Goal: Find specific page/section

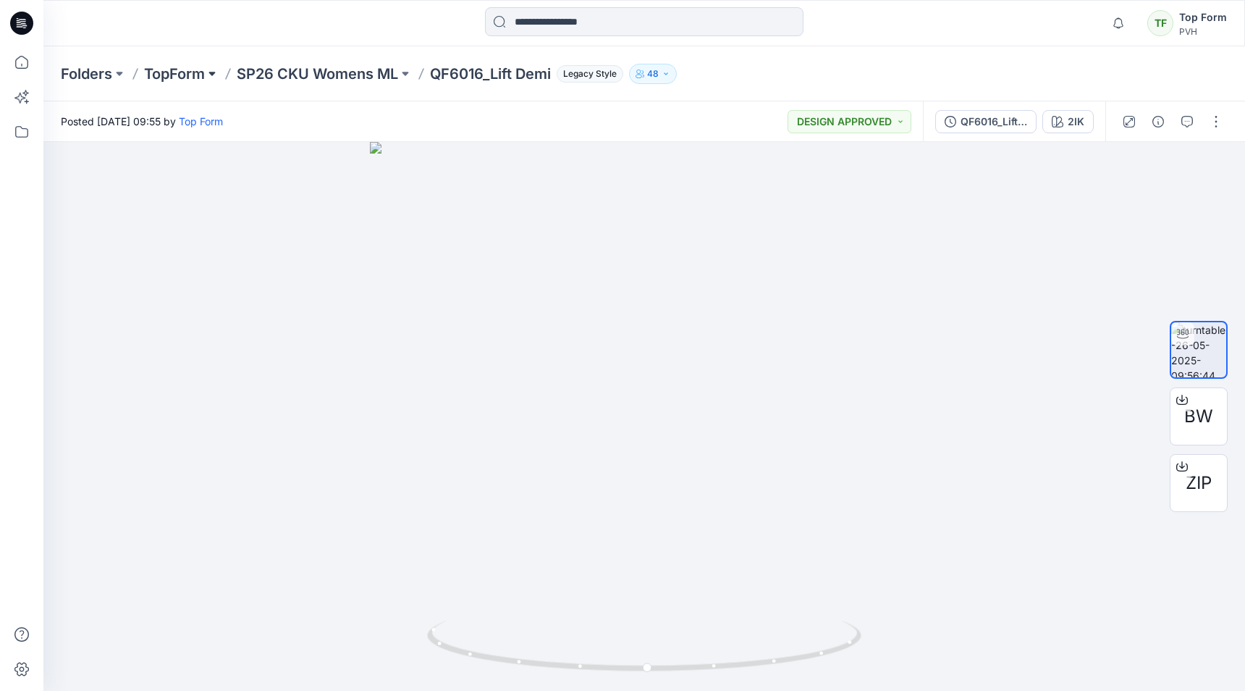
click at [210, 80] on button at bounding box center [212, 74] width 14 height 20
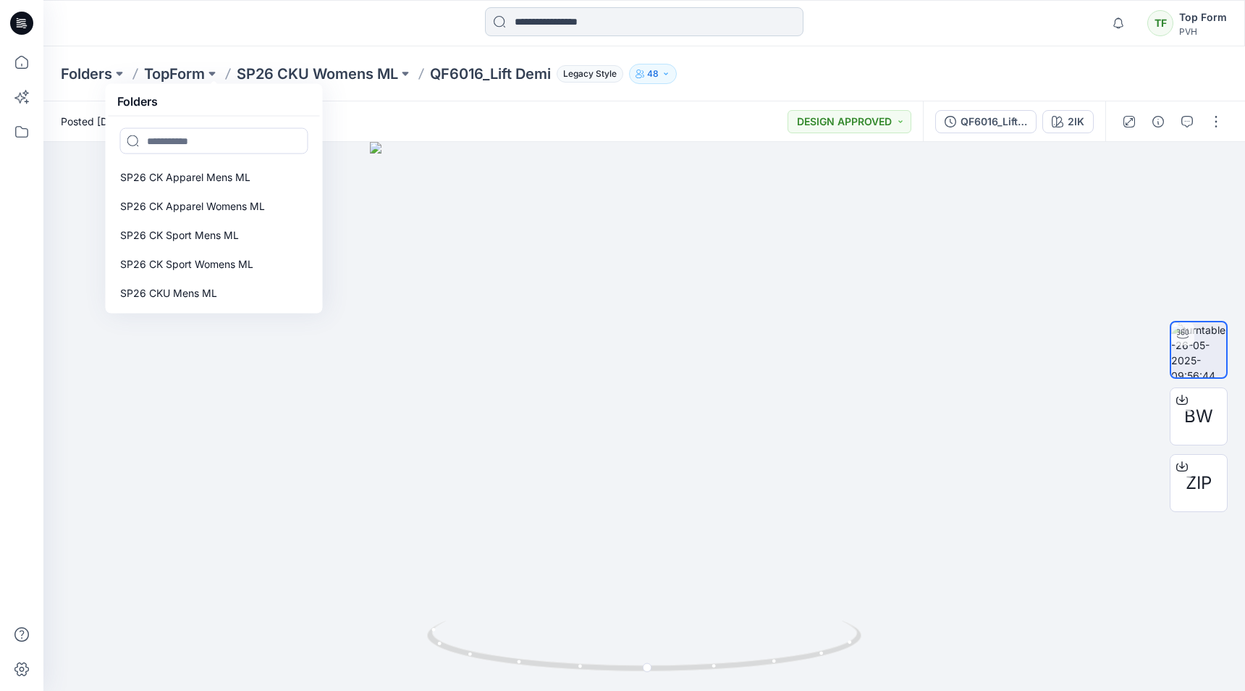
click at [531, 24] on input at bounding box center [644, 21] width 319 height 29
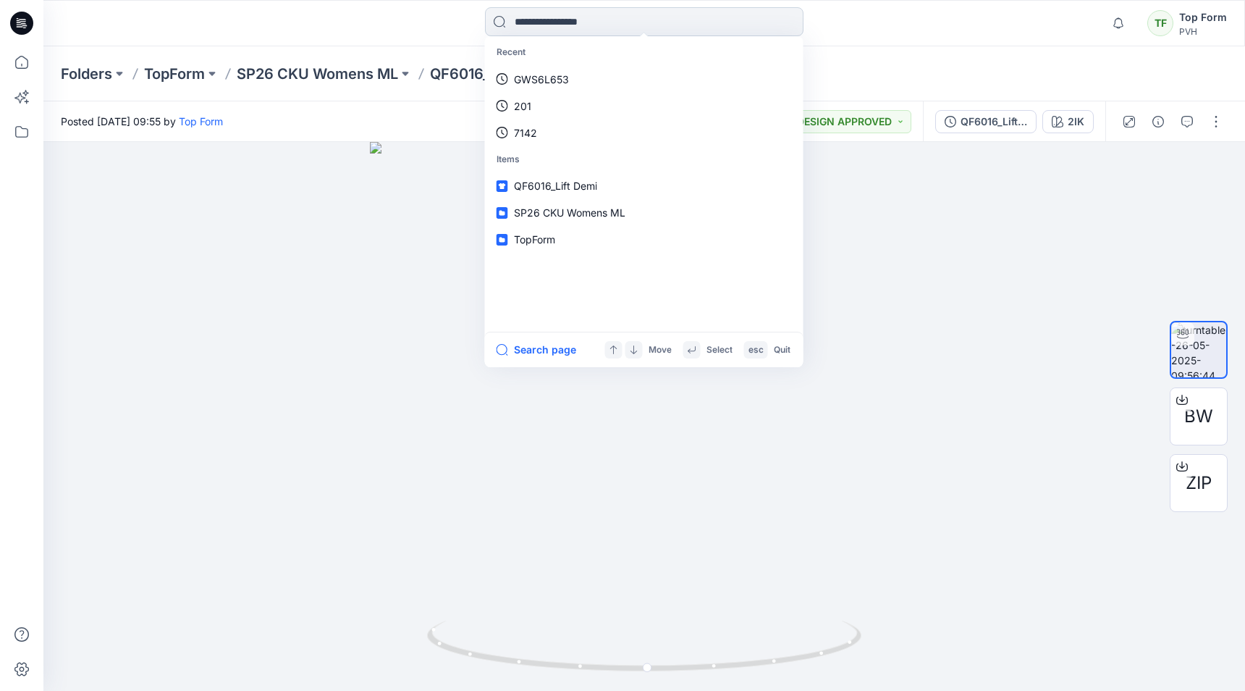
click at [596, 27] on input at bounding box center [644, 21] width 319 height 29
type input "***"
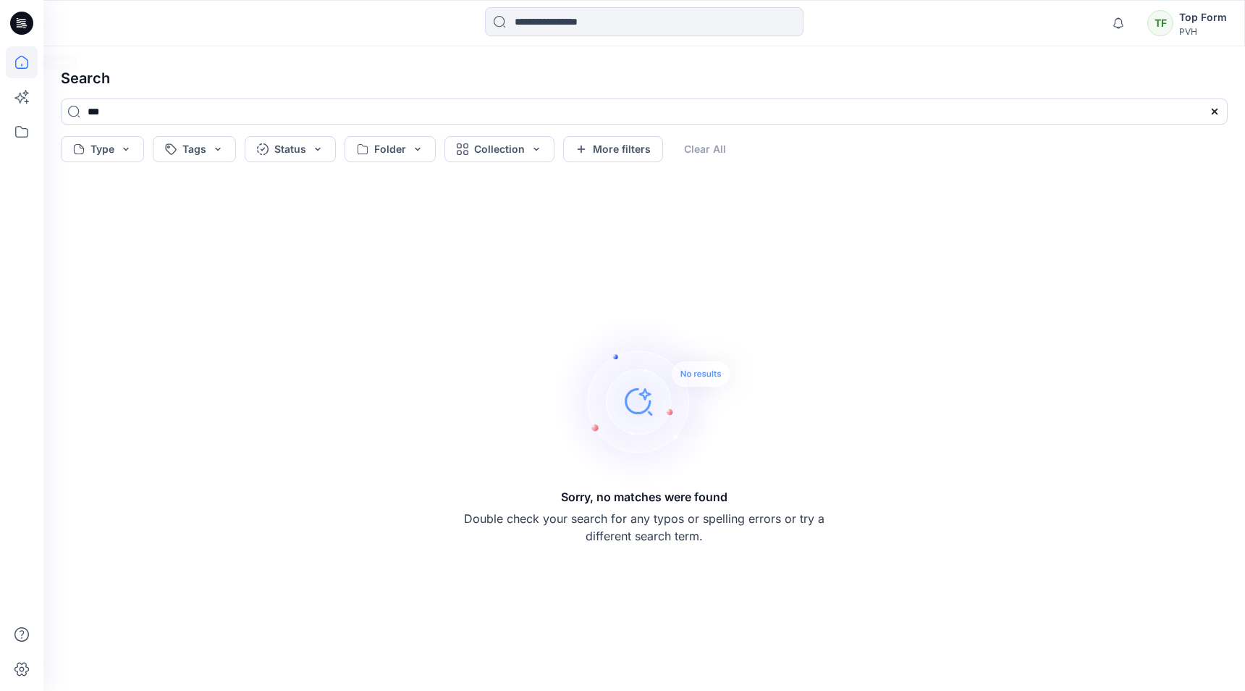
click at [22, 62] on icon at bounding box center [22, 62] width 32 height 32
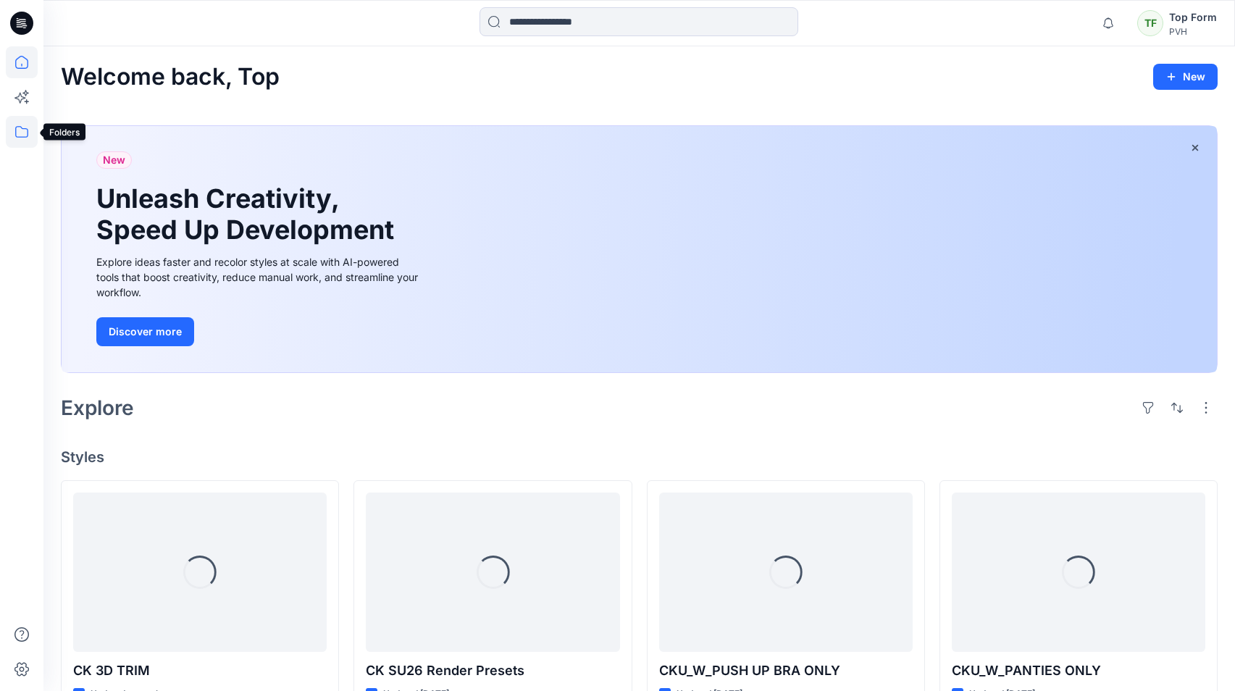
click at [21, 128] on icon at bounding box center [22, 132] width 32 height 32
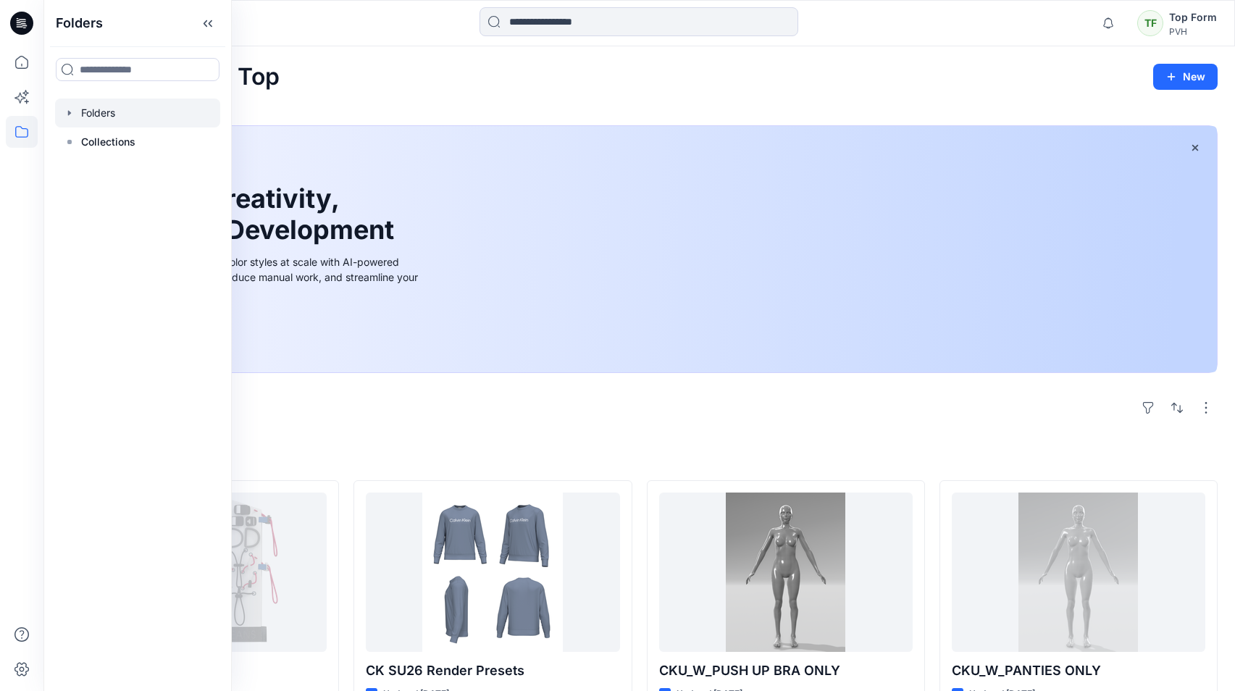
click at [91, 116] on div at bounding box center [137, 112] width 165 height 29
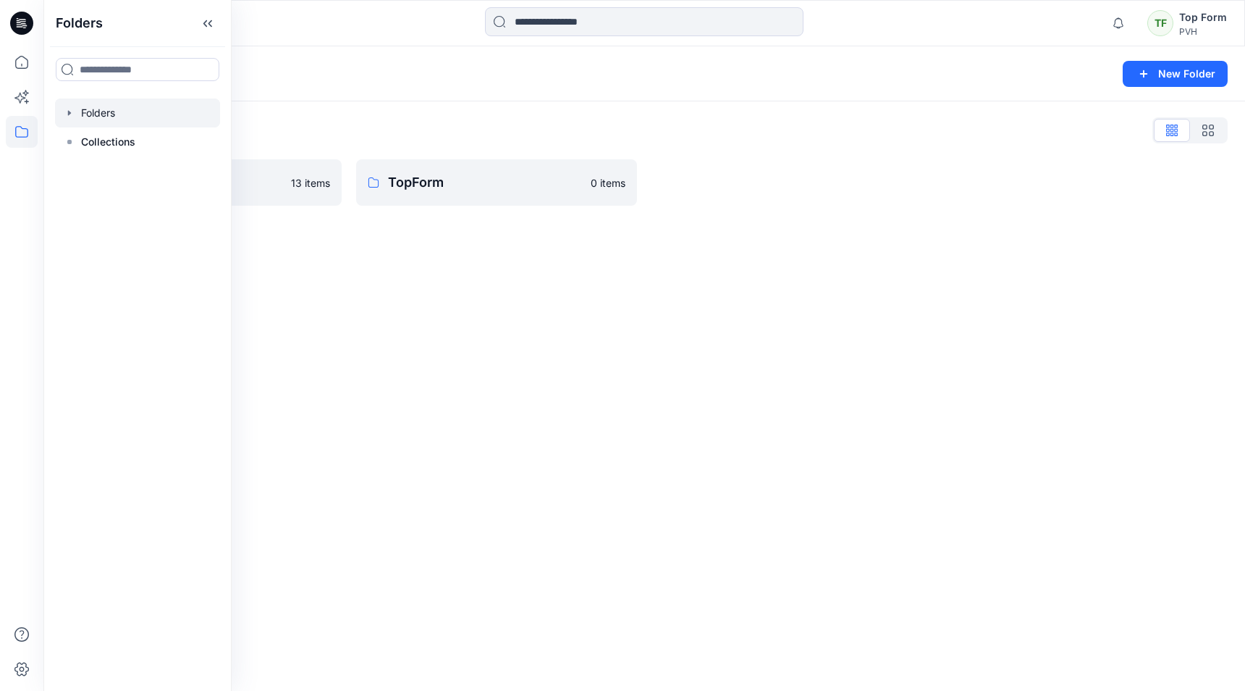
drag, startPoint x: 489, startPoint y: 242, endPoint x: 492, endPoint y: 220, distance: 21.9
click at [492, 222] on div "Folders New Folder Folders List PVH ASSETS 13 items TopForm 0 items" at bounding box center [644, 368] width 1202 height 644
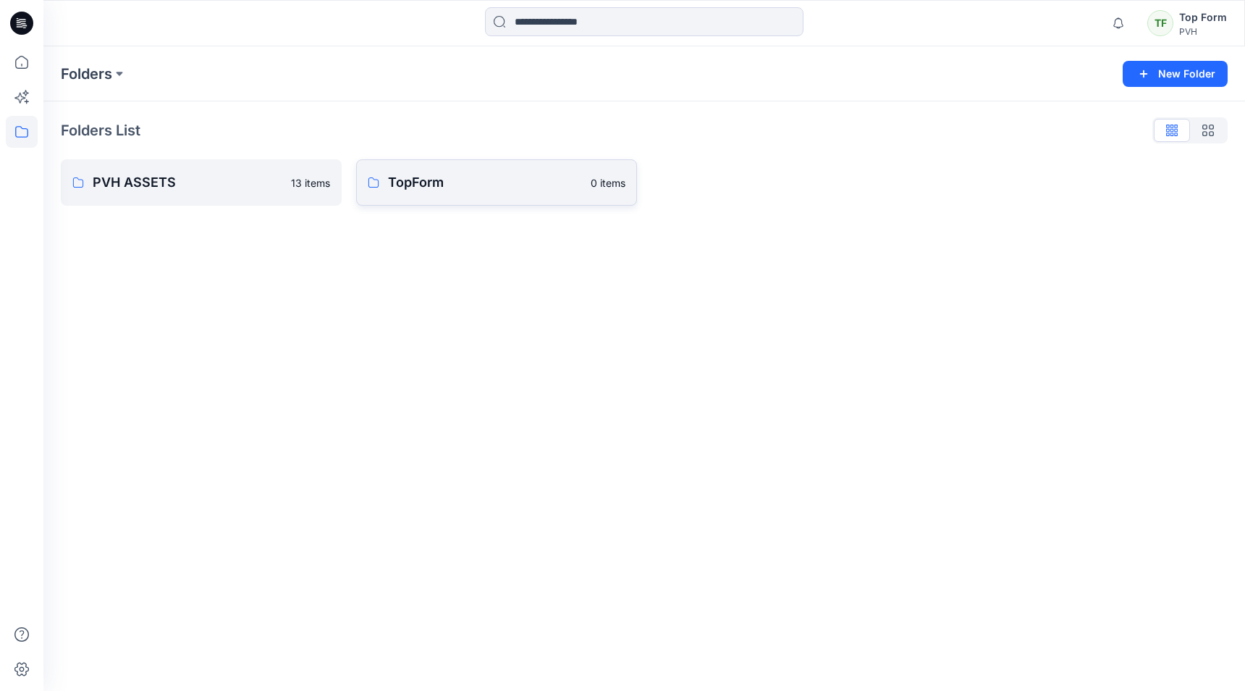
click at [493, 180] on p "TopForm" at bounding box center [485, 182] width 194 height 20
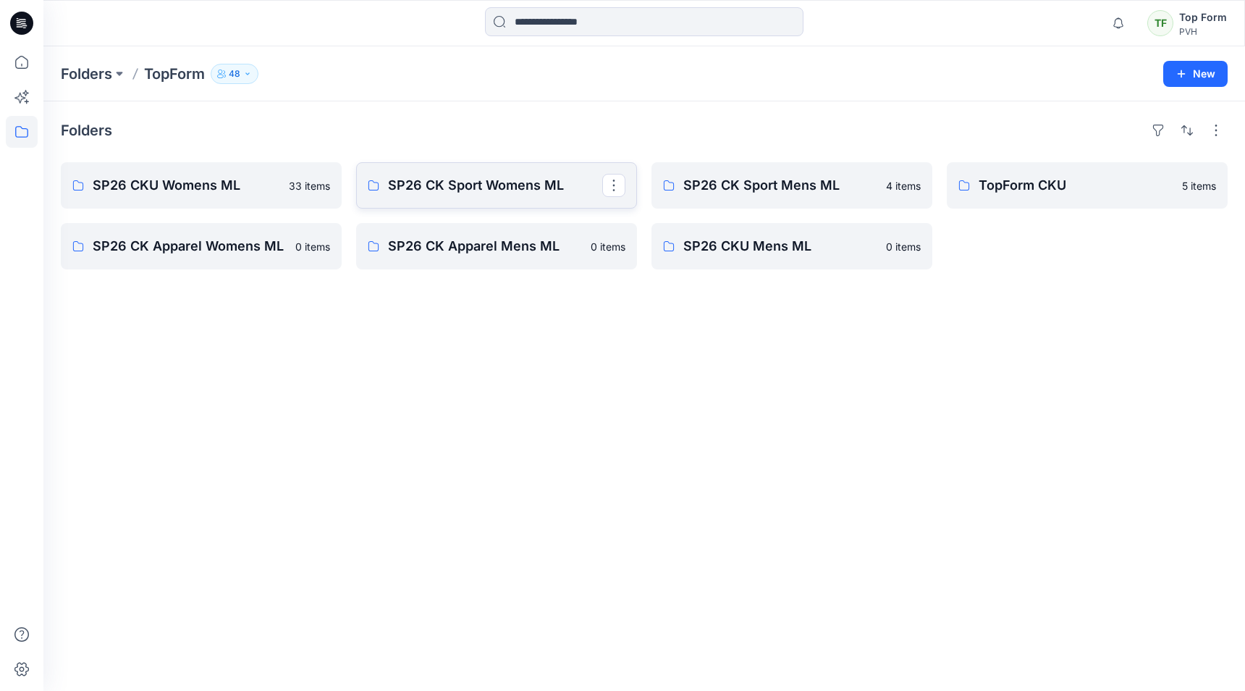
click at [443, 204] on link "SP26 CK Sport Womens ML" at bounding box center [496, 185] width 281 height 46
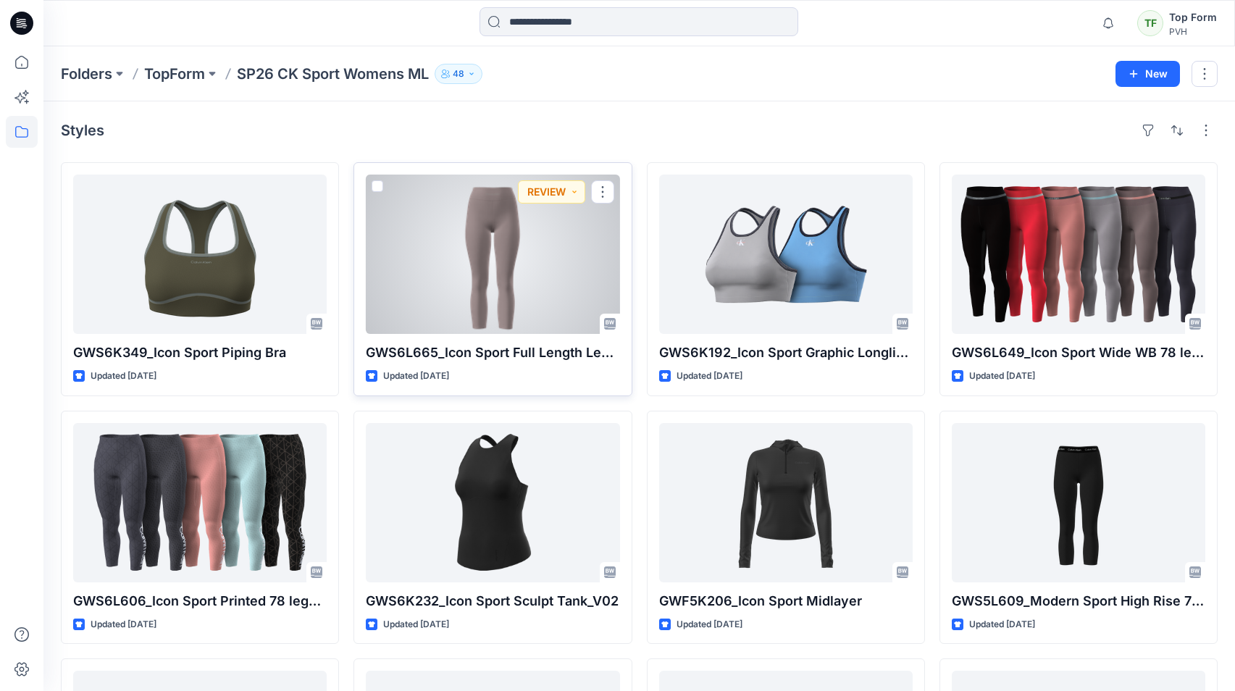
scroll to position [145, 0]
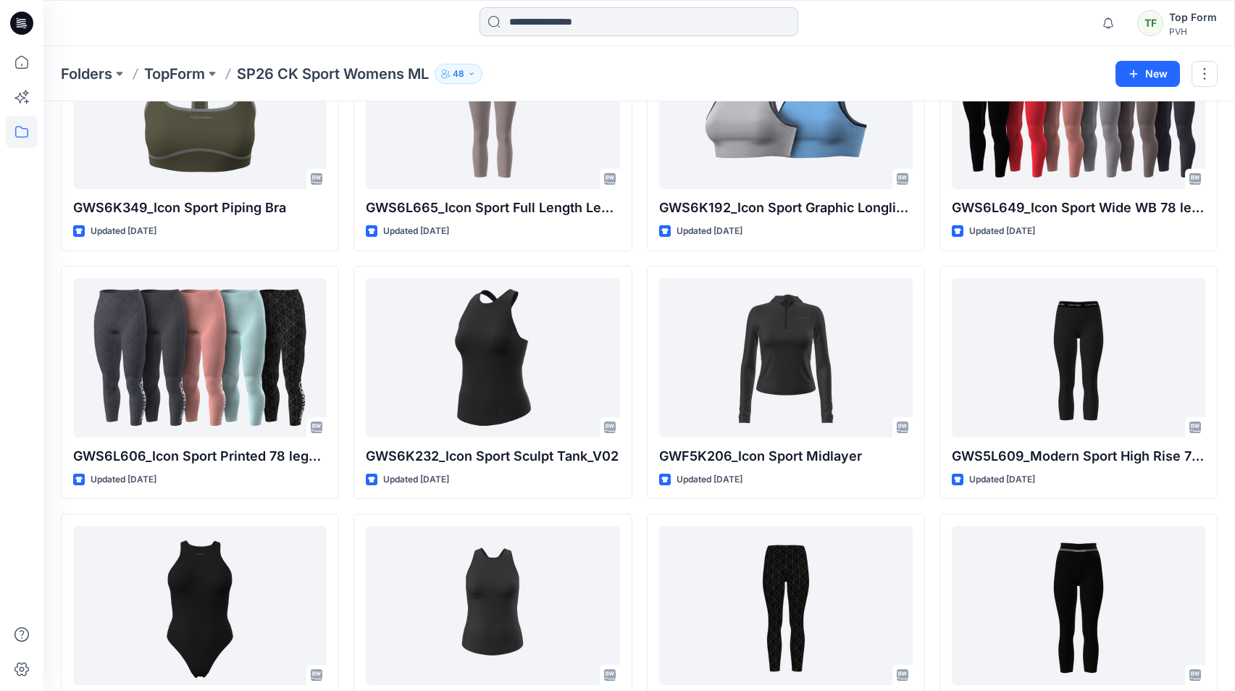
click at [562, 13] on input at bounding box center [638, 21] width 319 height 29
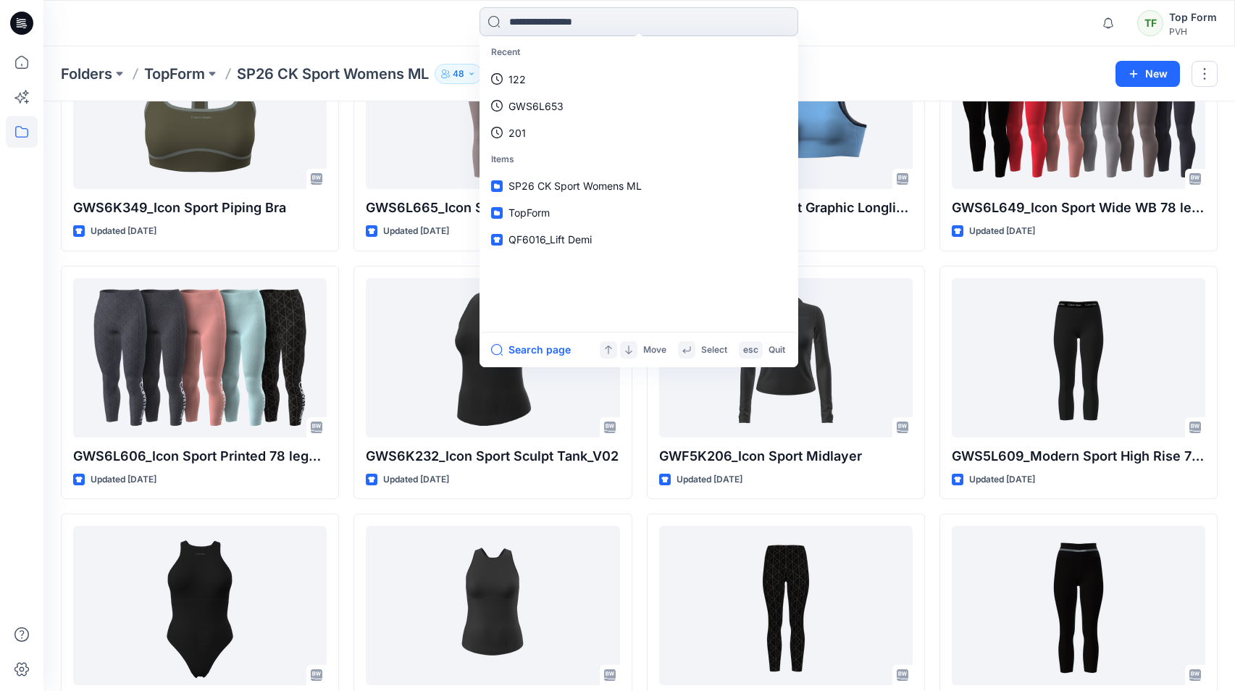
click at [571, 23] on input at bounding box center [638, 21] width 319 height 29
type input "***"
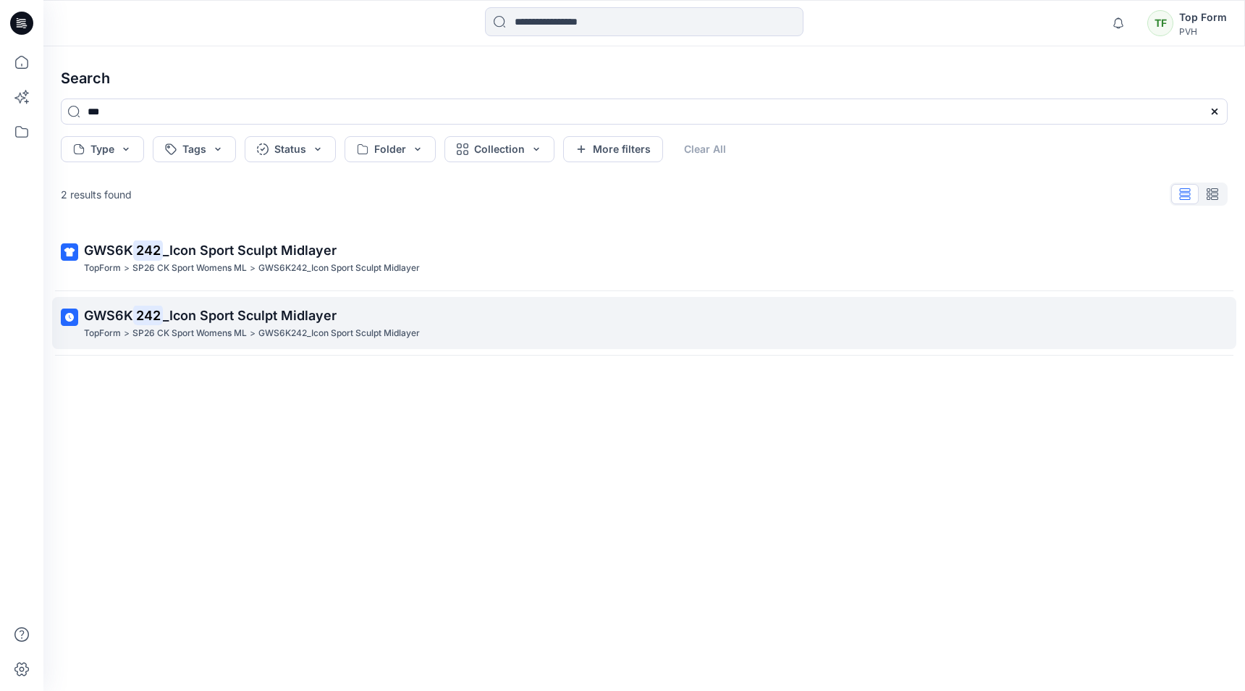
click at [300, 306] on p "GWS6K 242 _Icon Sport Sculpt Midlayer" at bounding box center [643, 316] width 1118 height 20
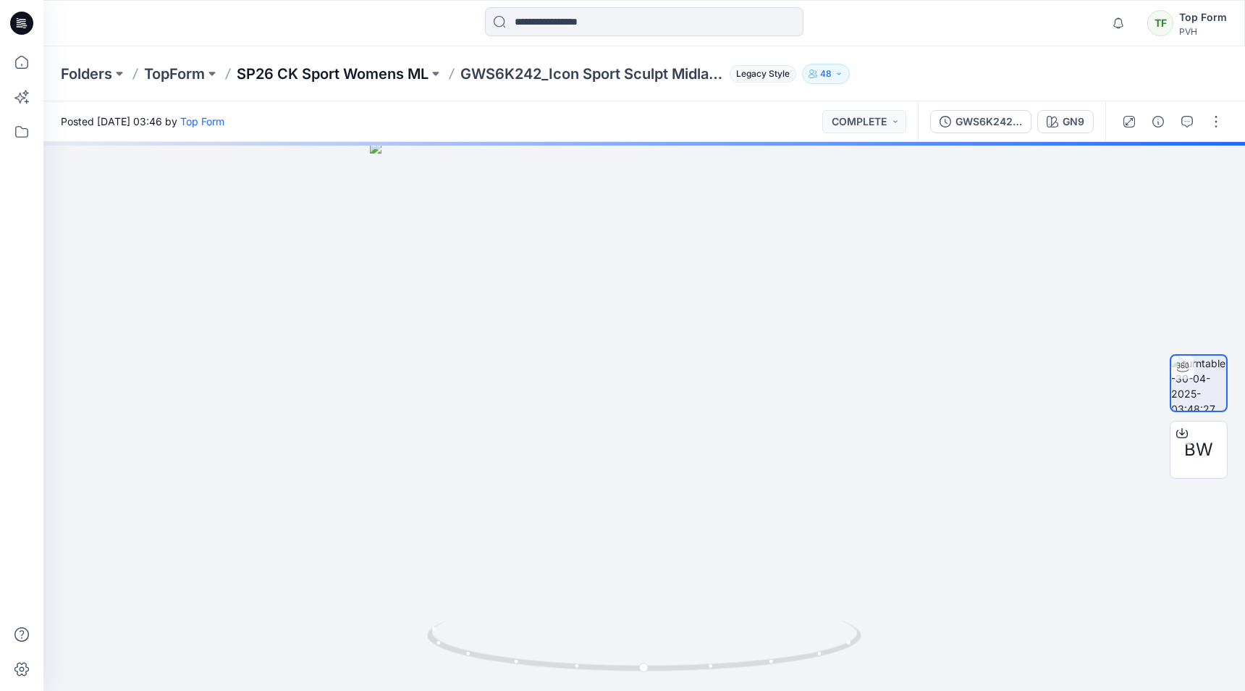
click at [395, 77] on p "SP26 CK Sport Womens ML" at bounding box center [333, 74] width 192 height 20
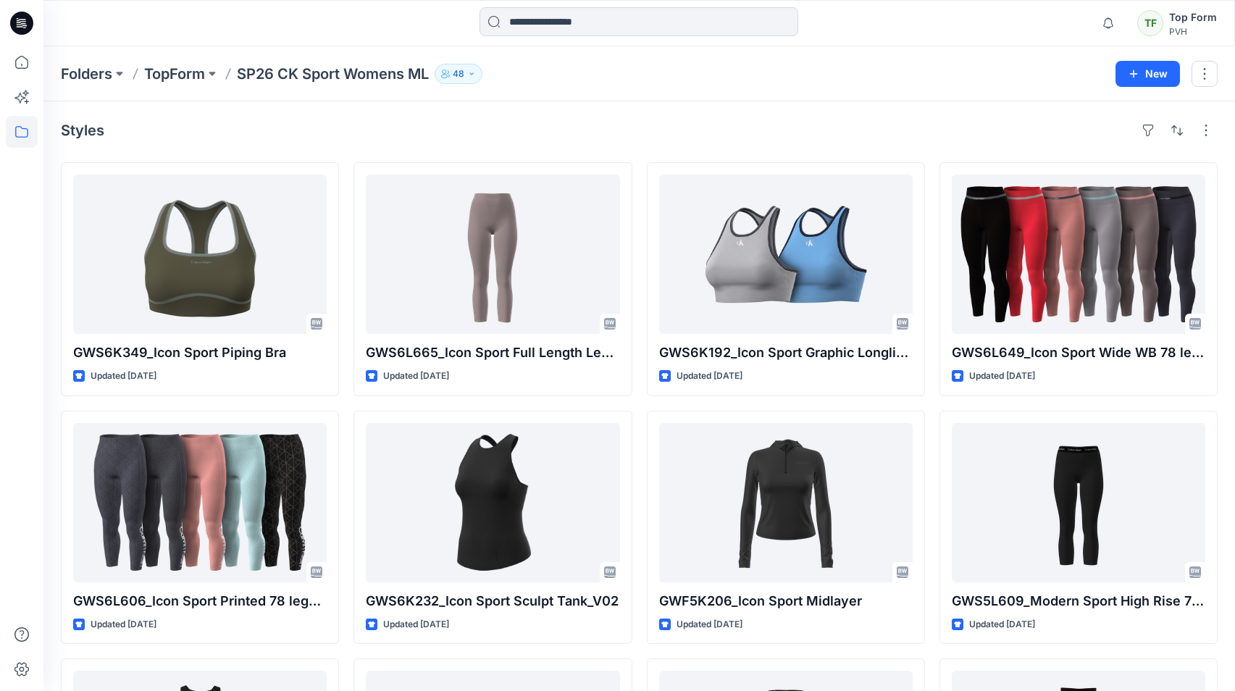
click at [612, 4] on div "Notifications Mark all as read View all notifications TF Top Form PVH" at bounding box center [638, 23] width 1191 height 46
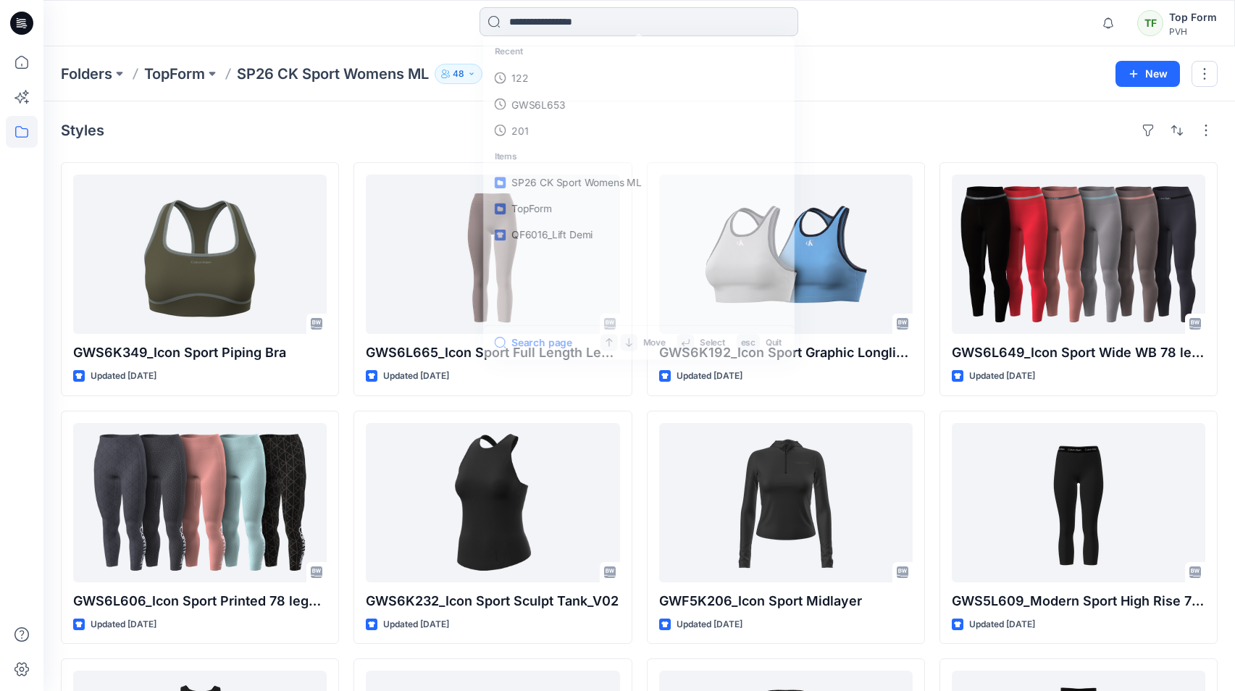
click at [583, 25] on input at bounding box center [638, 21] width 319 height 29
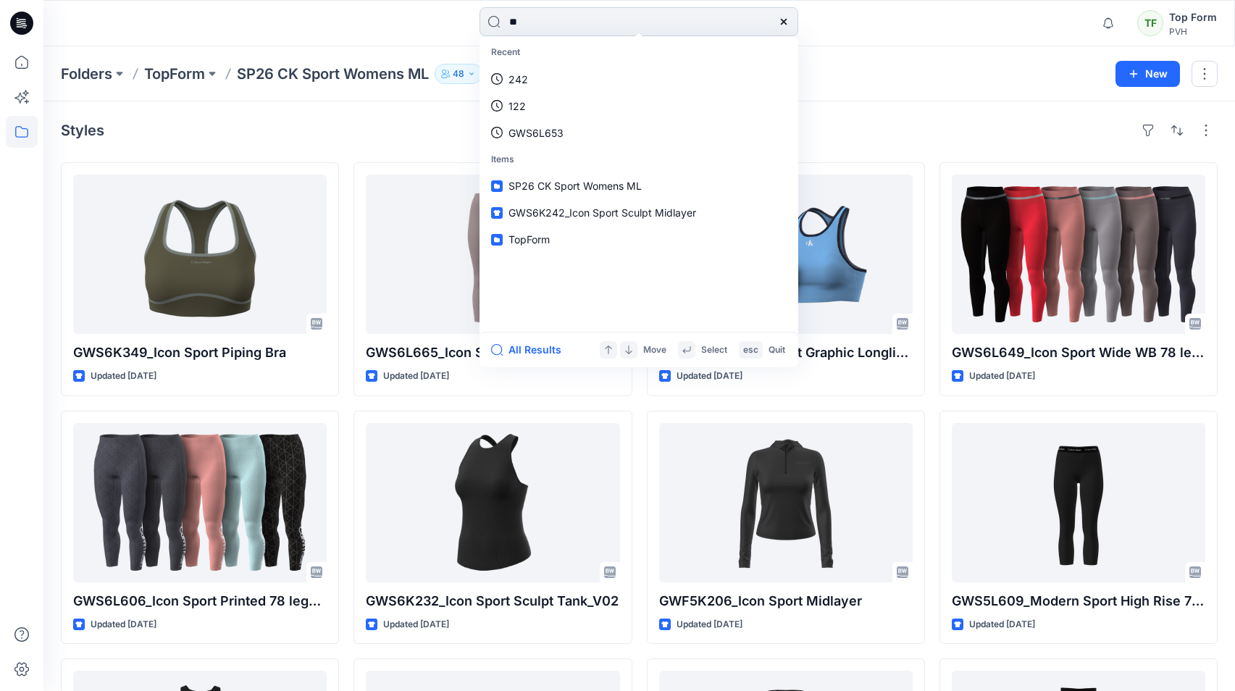
type input "***"
